Goal: Communication & Community: Ask a question

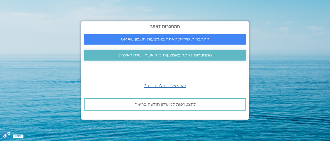
click at [167, 56] on span "התחברות לאתר באמצעות קוד אשר יישלח לאימייל" at bounding box center [165, 55] width 94 height 5
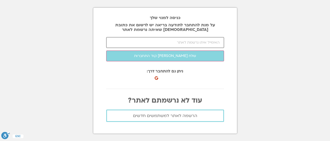
click at [211, 43] on input "email" at bounding box center [165, 42] width 118 height 11
type input "A"
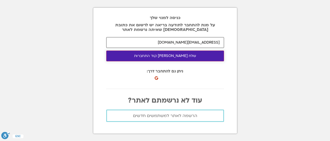
type input "annaro@zahav.net.il"
click at [166, 57] on button "שלח לי קוד התחברות" at bounding box center [165, 55] width 118 height 11
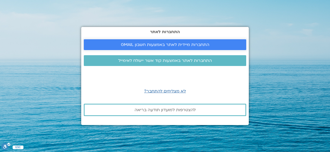
click at [157, 45] on span "התחברות מיידית לאתר באמצעות חשבון GMAIL" at bounding box center [165, 45] width 88 height 5
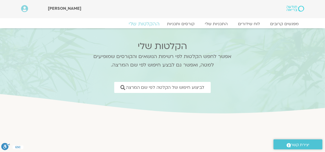
click at [148, 24] on link "ההקלטות שלי" at bounding box center [144, 24] width 43 height 6
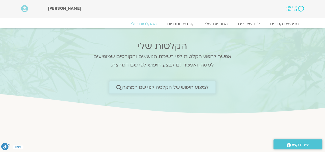
click at [128, 88] on span "לביצוע חיפוש של הקלטה לפי שם המרצה" at bounding box center [165, 87] width 87 height 5
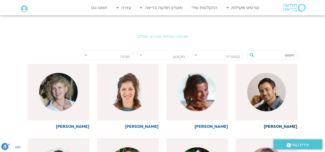
scroll to position [103, 0]
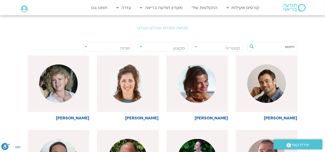
click at [284, 47] on input "text" at bounding box center [275, 47] width 39 height 9
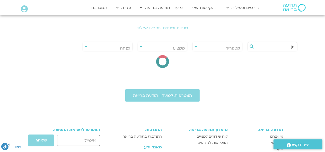
type input "j"
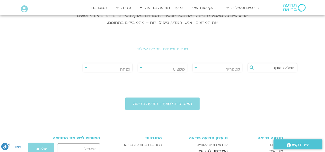
scroll to position [77, 0]
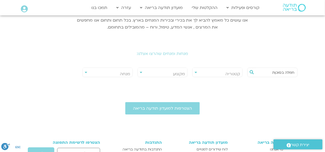
type input "חמלה בסוכןת"
click at [196, 73] on div "**********" at bounding box center [218, 72] width 50 height 9
click at [252, 73] on icon at bounding box center [252, 72] width 4 height 4
drag, startPoint x: 268, startPoint y: 73, endPoint x: 321, endPoint y: 75, distance: 53.1
click at [321, 75] on section "**********" at bounding box center [162, 44] width 325 height 78
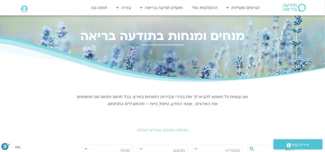
scroll to position [0, 0]
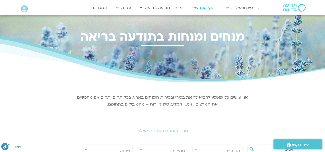
click at [203, 8] on link "ההקלטות שלי" at bounding box center [205, 8] width 31 height 10
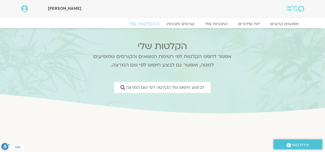
click at [146, 23] on link "ההקלטות שלי" at bounding box center [144, 24] width 43 height 6
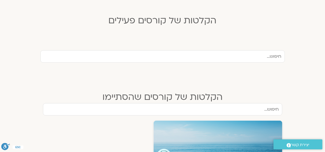
scroll to position [129, 0]
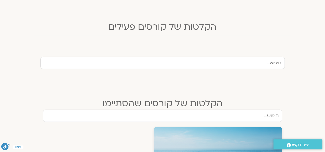
click at [268, 63] on input "text" at bounding box center [162, 63] width 245 height 12
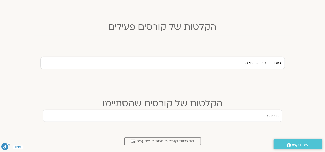
type input "סוכות דרך החמלה"
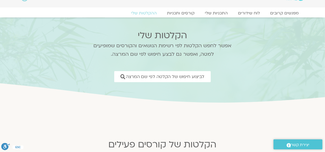
scroll to position [0, 0]
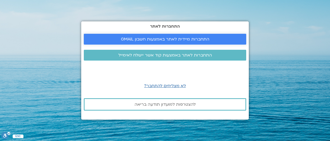
click at [153, 37] on span "התחברות מיידית לאתר באמצעות חשבון GMAIL" at bounding box center [165, 39] width 88 height 5
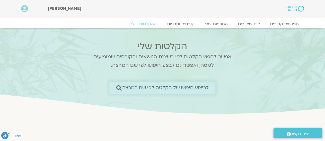
click at [117, 87] on icon at bounding box center [118, 87] width 5 height 5
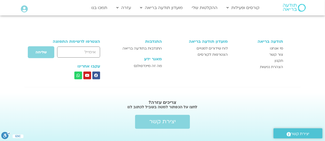
scroll to position [410, 0]
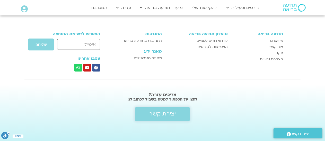
click at [160, 115] on span "יצירת קשר" at bounding box center [162, 114] width 27 height 6
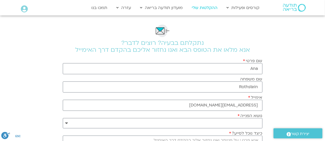
click at [205, 8] on link "ההקלטות שלי" at bounding box center [205, 8] width 31 height 10
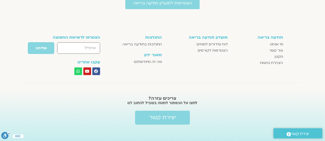
scroll to position [420, 0]
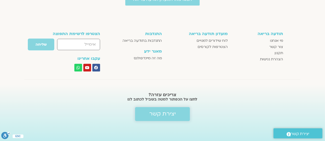
click at [166, 114] on span "יצירת קשר" at bounding box center [162, 114] width 27 height 6
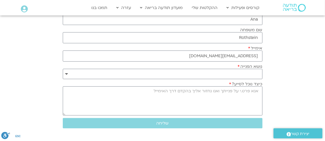
scroll to position [52, 0]
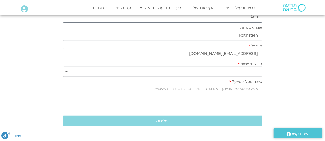
click at [253, 70] on select "**********" at bounding box center [163, 71] width 200 height 10
select select "**********"
click at [63, 66] on select "**********" at bounding box center [163, 71] width 200 height 10
click at [247, 95] on textarea "כיצד נוכל לסייע?" at bounding box center [163, 98] width 200 height 29
type textarea "k"
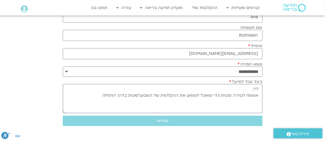
drag, startPoint x: 126, startPoint y: 95, endPoint x: 130, endPoint y: 95, distance: 3.1
click at [130, 95] on textarea "היי, אשמח לעזרה טכנית כדי שאוכל לשמוע את ההקלטות של השבוע"סוכות בדרך החמלה" at bounding box center [163, 98] width 200 height 29
click at [256, 100] on textarea "היי, אשמח לעזרה טכנית כדי שאוכל לשמוע את ההקלטות של השבוע"סוכות דרך החמלה" at bounding box center [163, 98] width 200 height 29
click at [101, 95] on textarea "היי, אשמח לעזרה טכנית כדי שאוכל לשמוע את ההקלטות של השבוע"סוכות דרך החמלה" at bounding box center [163, 98] width 200 height 29
click at [249, 87] on textarea "היי, אשמח לעזרה טכנית כדי שאוכל לשמוע את ההקלטות של השבוע"סוכות דרך החמלה 05375…" at bounding box center [163, 98] width 200 height 29
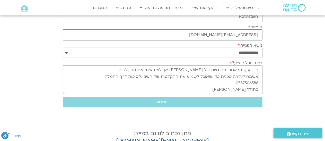
scroll to position [77, 0]
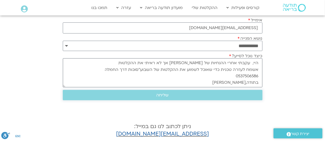
type textarea "היי, עקבתי אחרי ההנחיות של [PERSON_NAME] אך לא ראיתי את ההקלטות אשמח לעזרה טכני…"
click at [163, 94] on span "שליחה" at bounding box center [163, 95] width 12 height 5
